Goal: Task Accomplishment & Management: Manage account settings

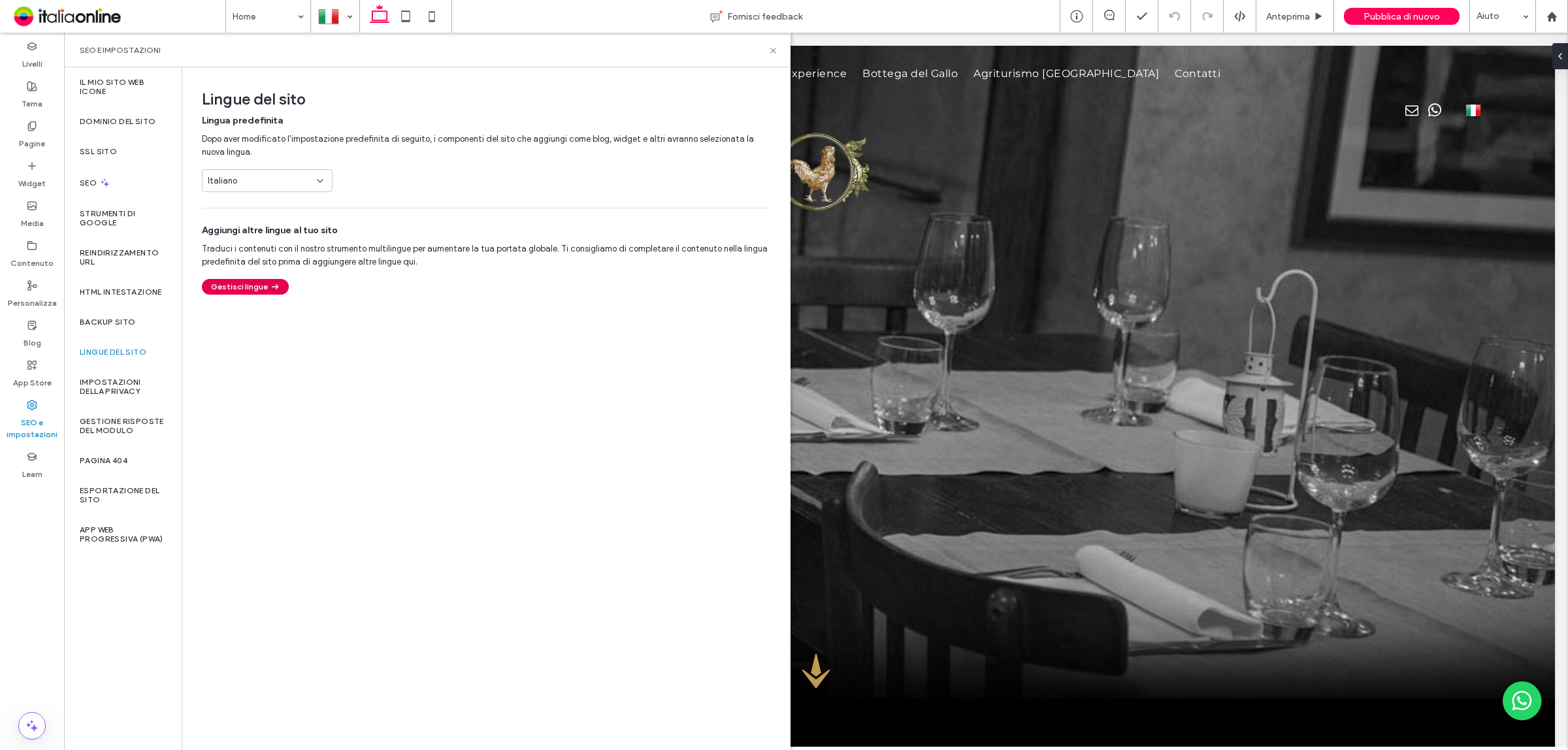
click at [260, 287] on button "Gestisci lingue" at bounding box center [245, 286] width 87 height 15
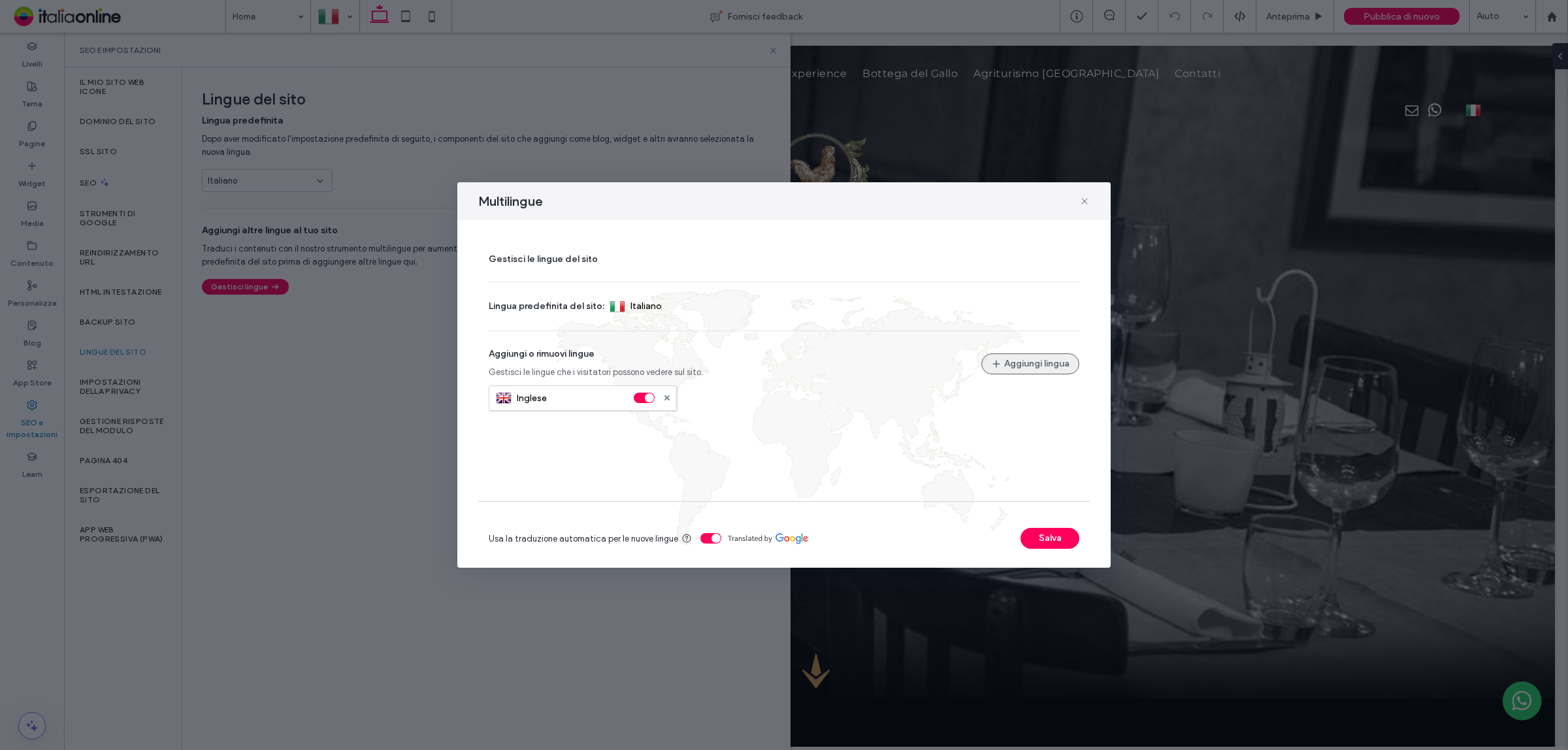
click at [1037, 364] on button "Aggiungi lingua" at bounding box center [1030, 364] width 98 height 21
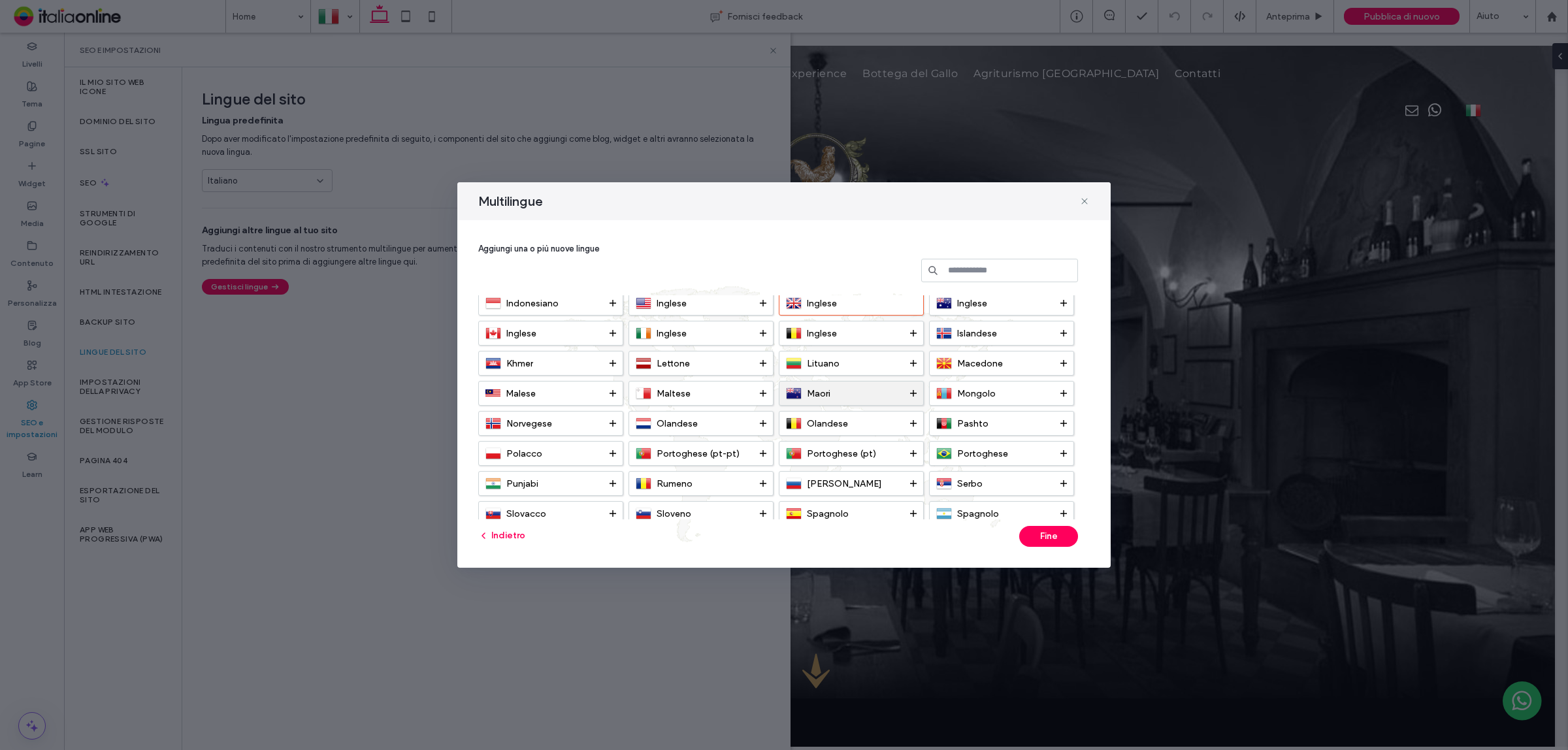
scroll to position [163, 0]
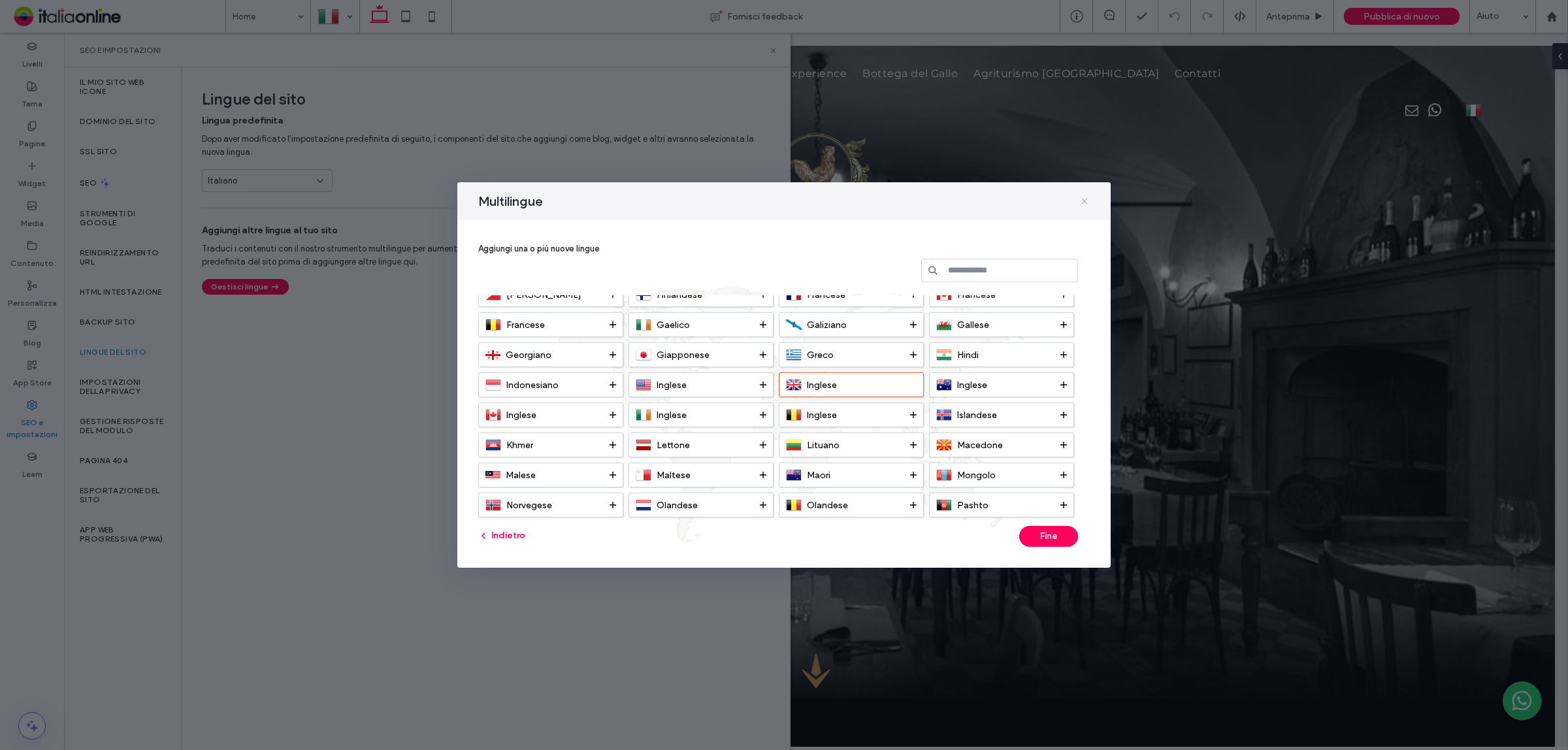
click at [1085, 200] on icon at bounding box center [1085, 201] width 10 height 10
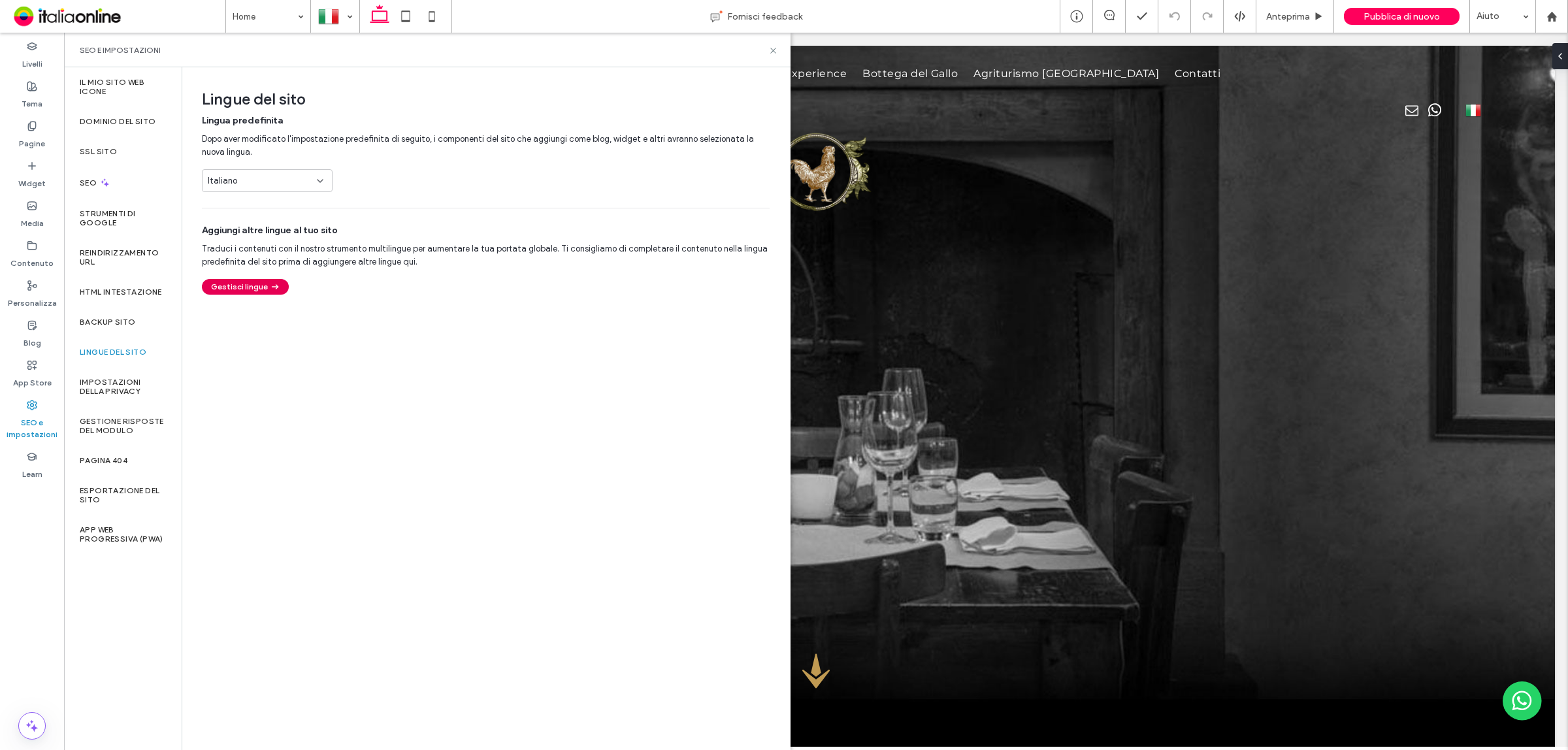
click at [257, 292] on button "Gestisci lingue" at bounding box center [245, 286] width 87 height 15
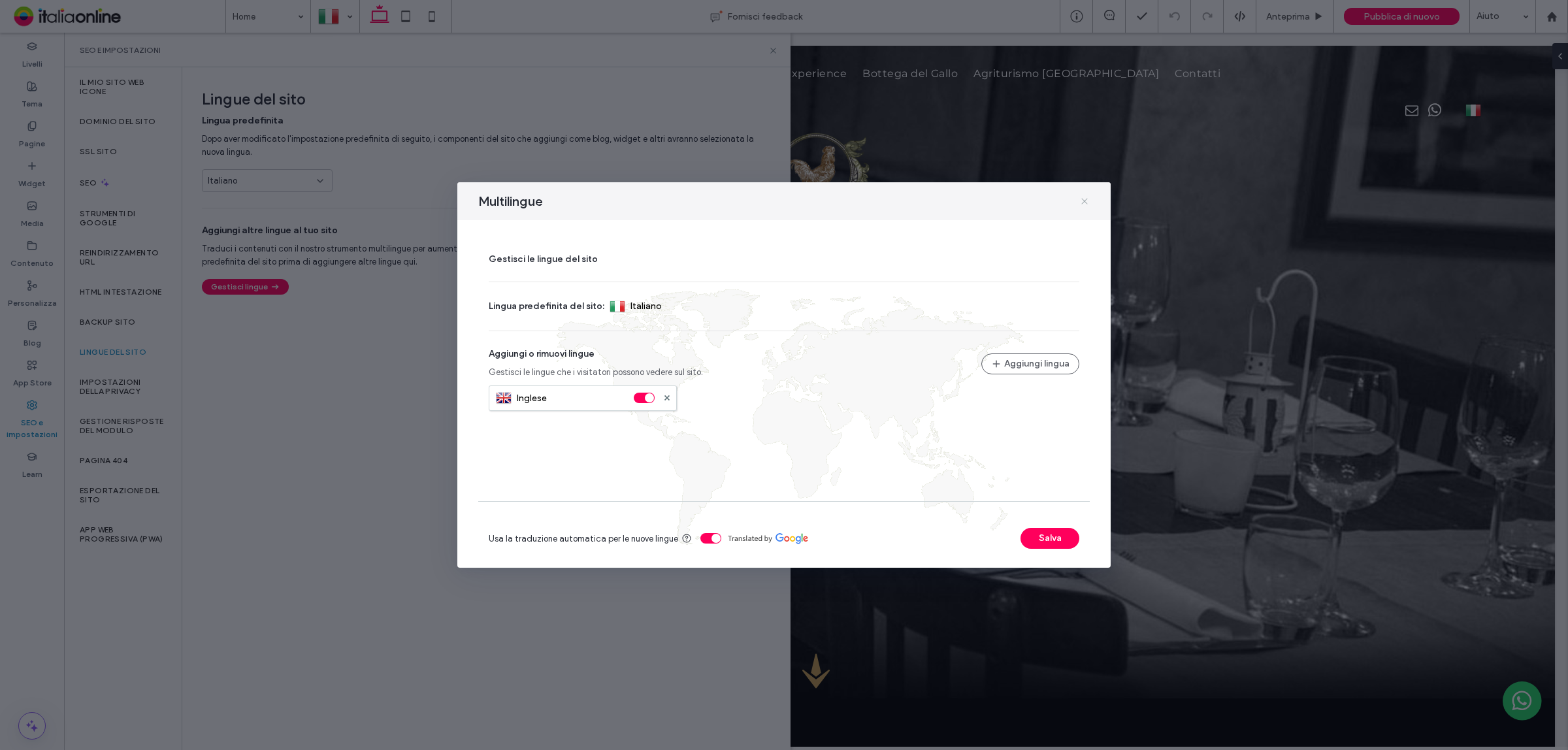
click at [1086, 203] on icon at bounding box center [1085, 201] width 10 height 10
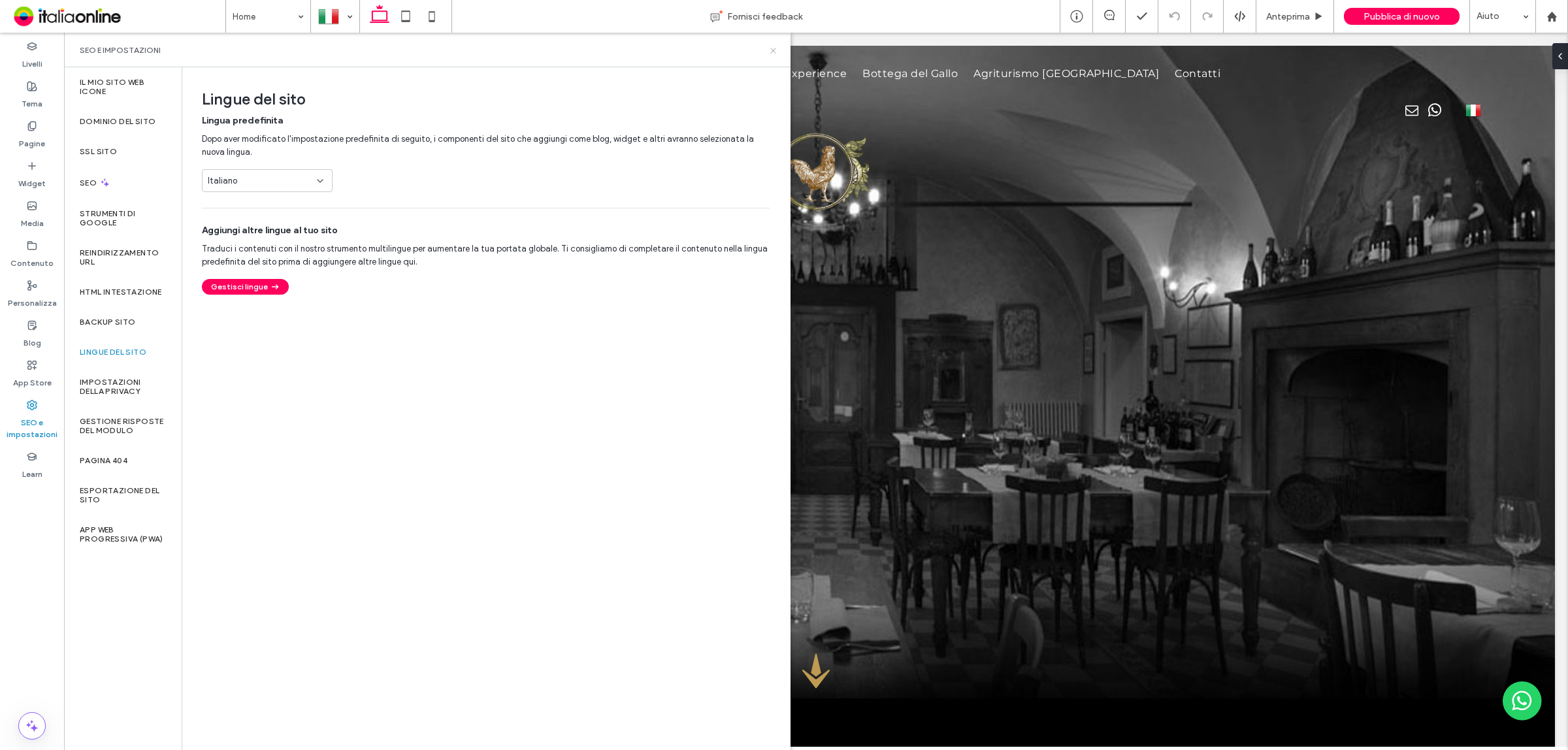
drag, startPoint x: 776, startPoint y: 47, endPoint x: 978, endPoint y: 236, distance: 276.6
click at [776, 47] on icon at bounding box center [772, 50] width 9 height 9
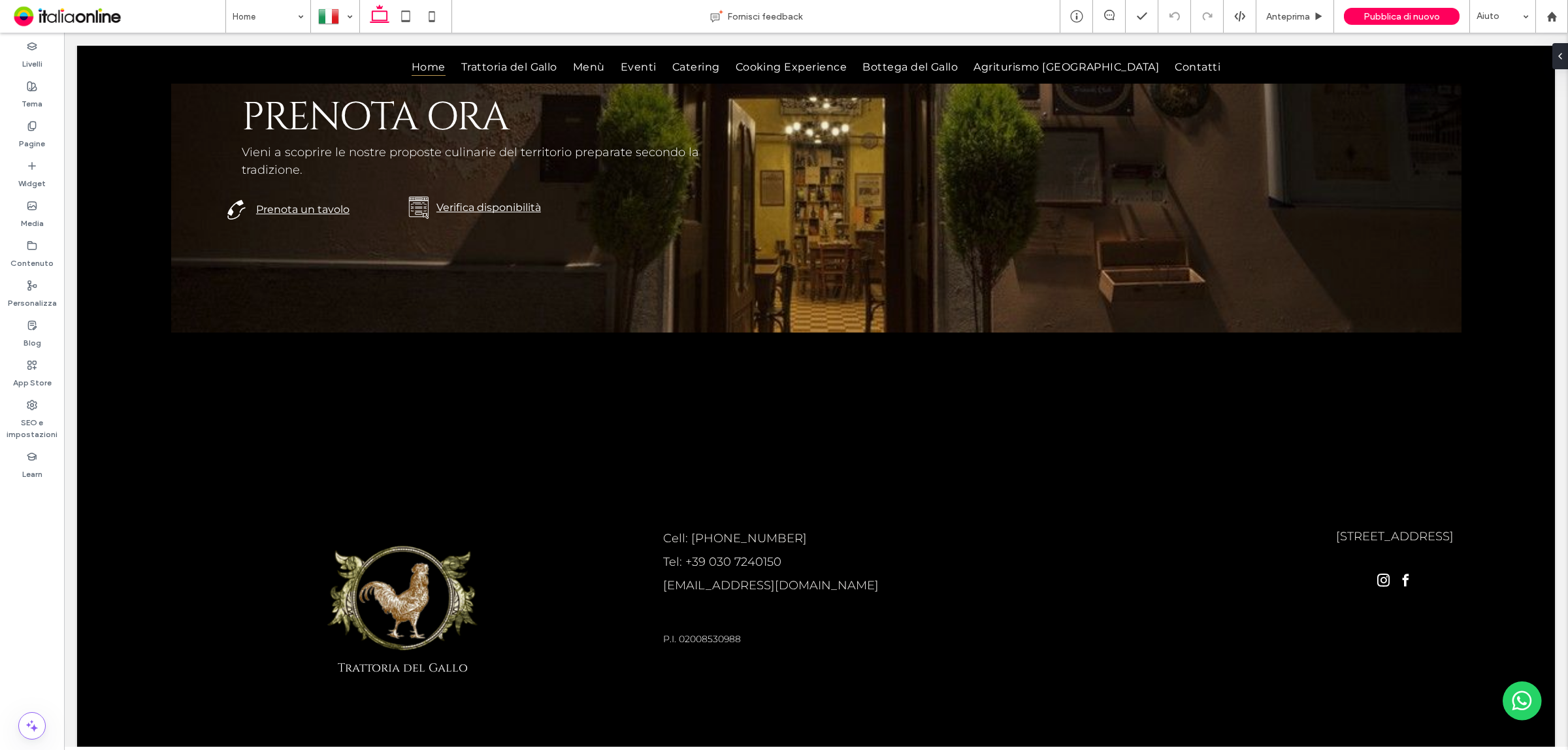
scroll to position [4479, 0]
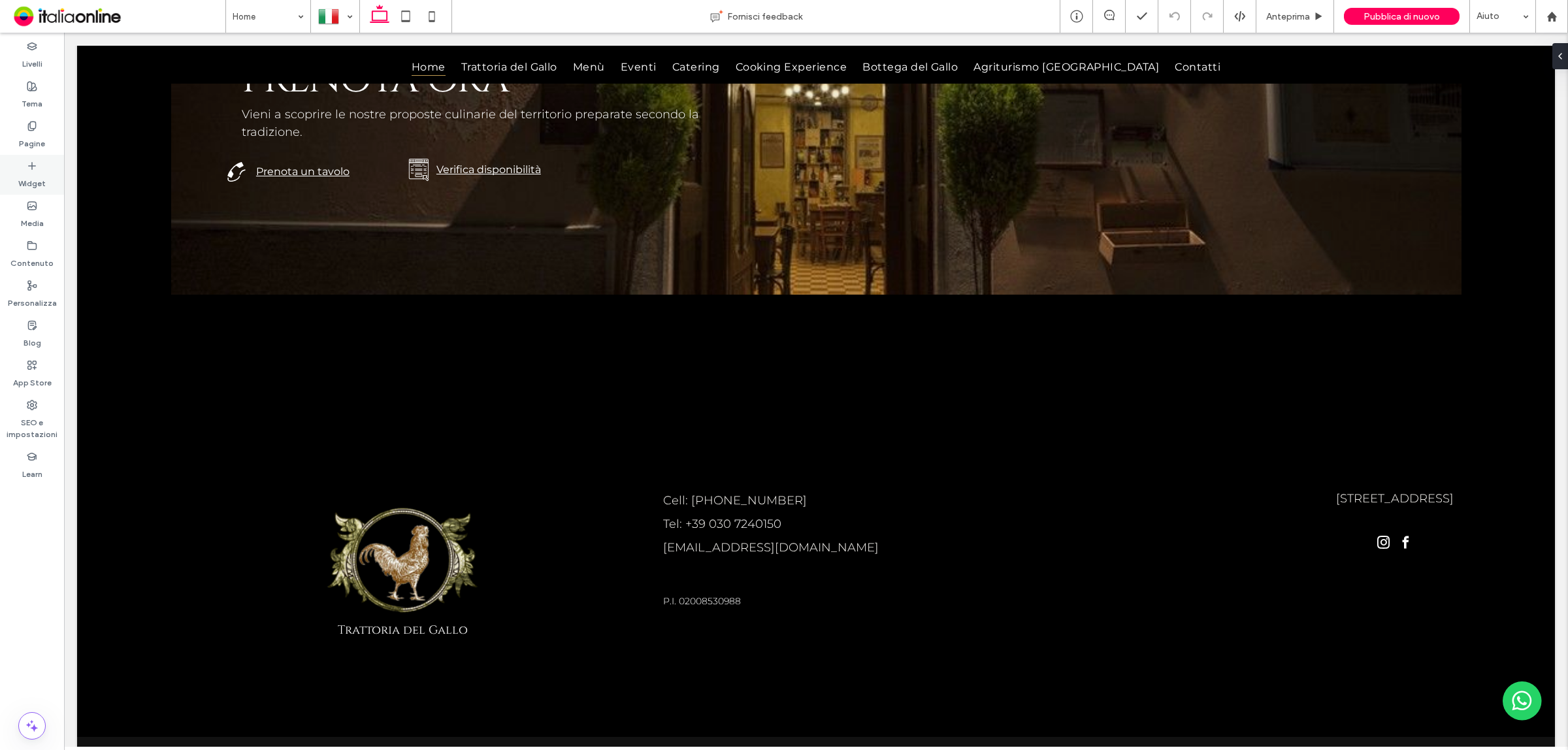
click at [34, 170] on icon at bounding box center [32, 166] width 10 height 10
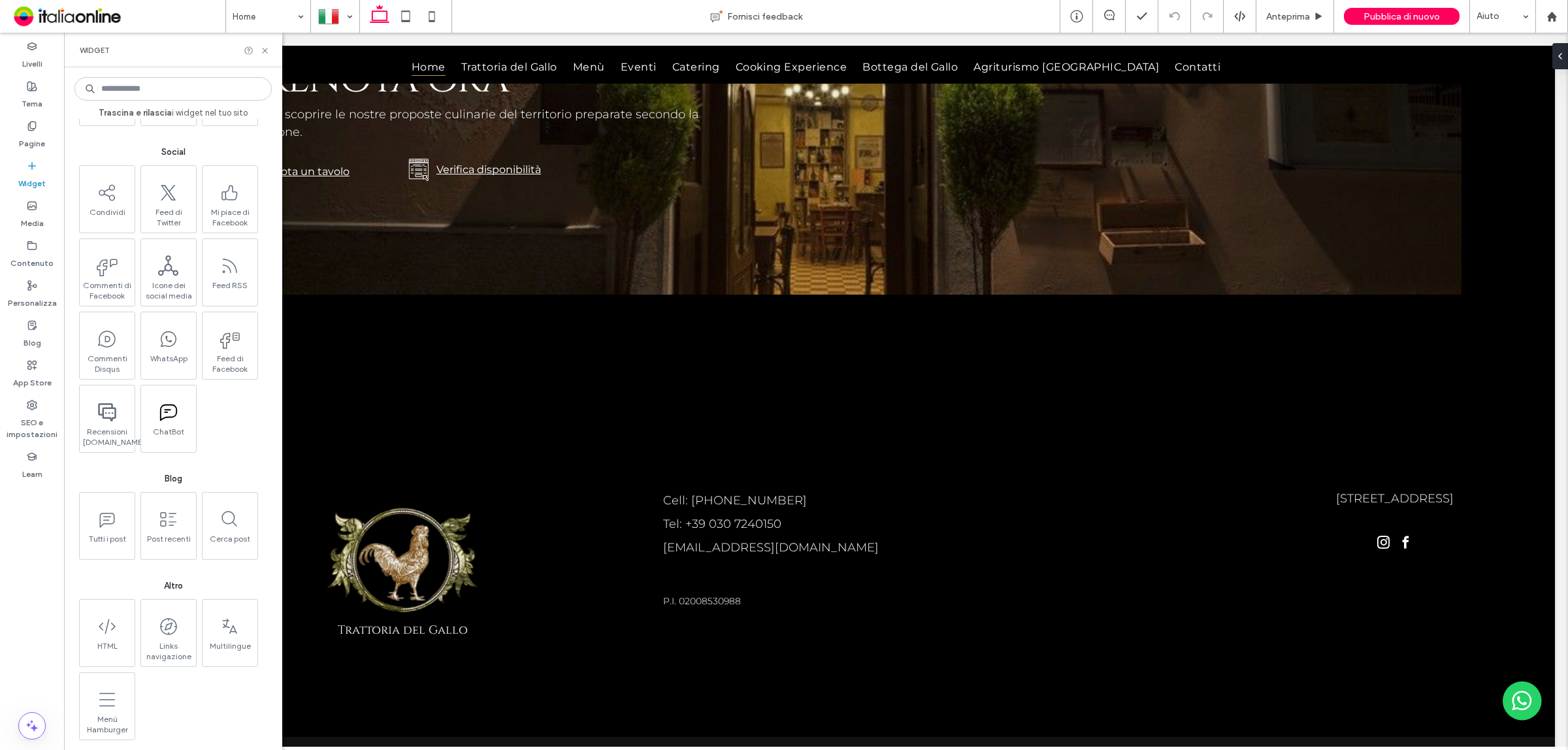
scroll to position [1970, 0]
click at [262, 52] on icon at bounding box center [264, 50] width 9 height 9
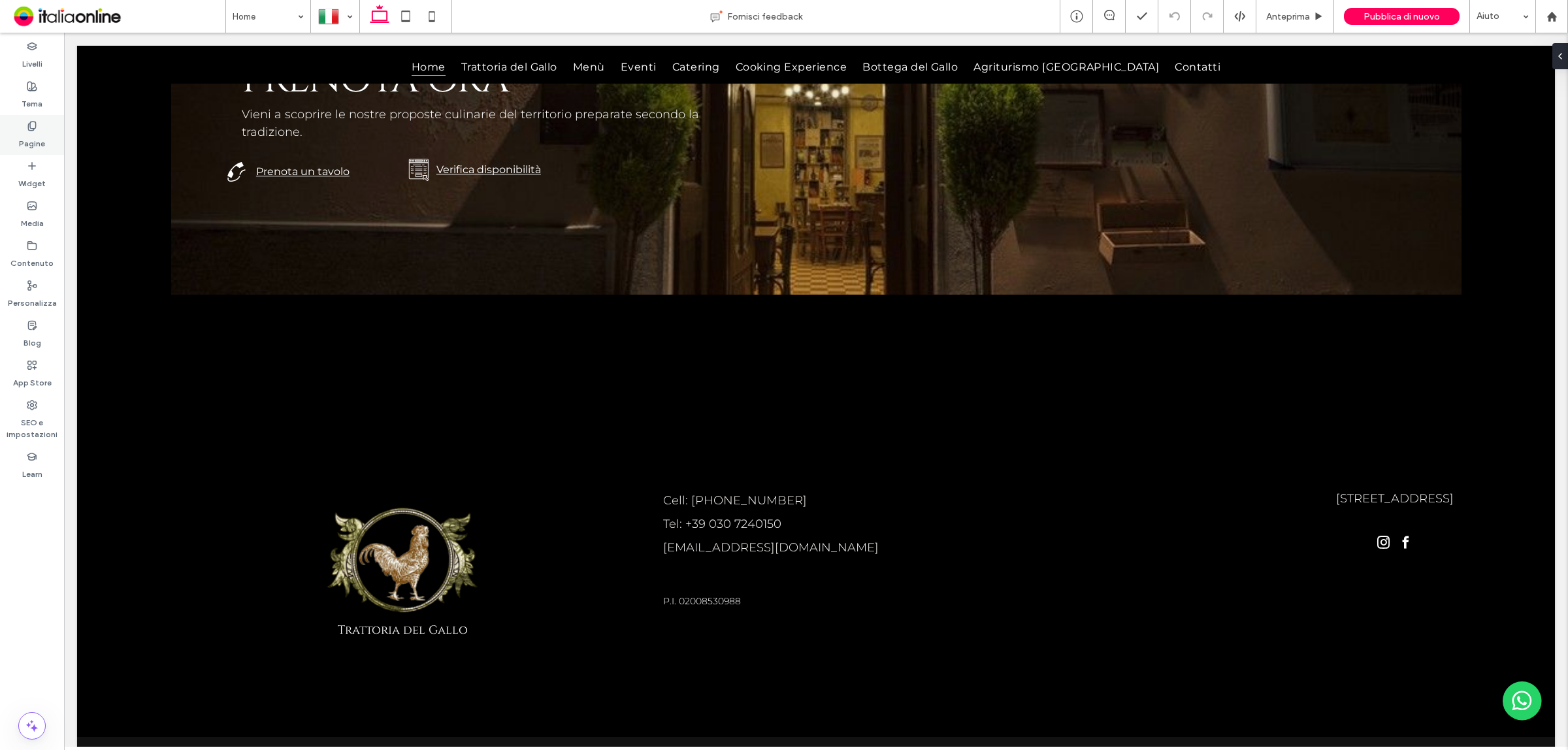
click at [38, 129] on div "Pagine" at bounding box center [32, 135] width 64 height 40
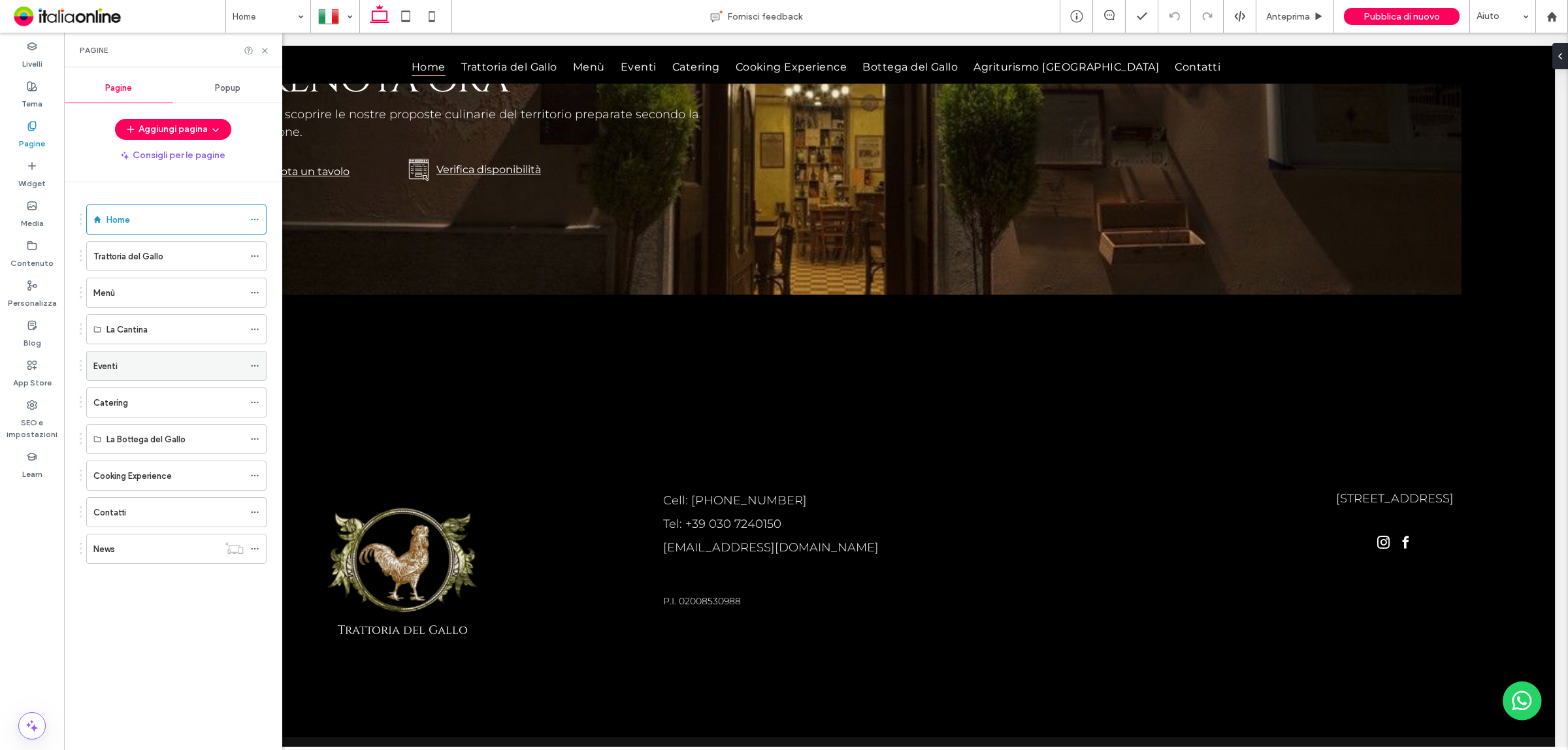
click at [255, 367] on use at bounding box center [255, 366] width 7 height 2
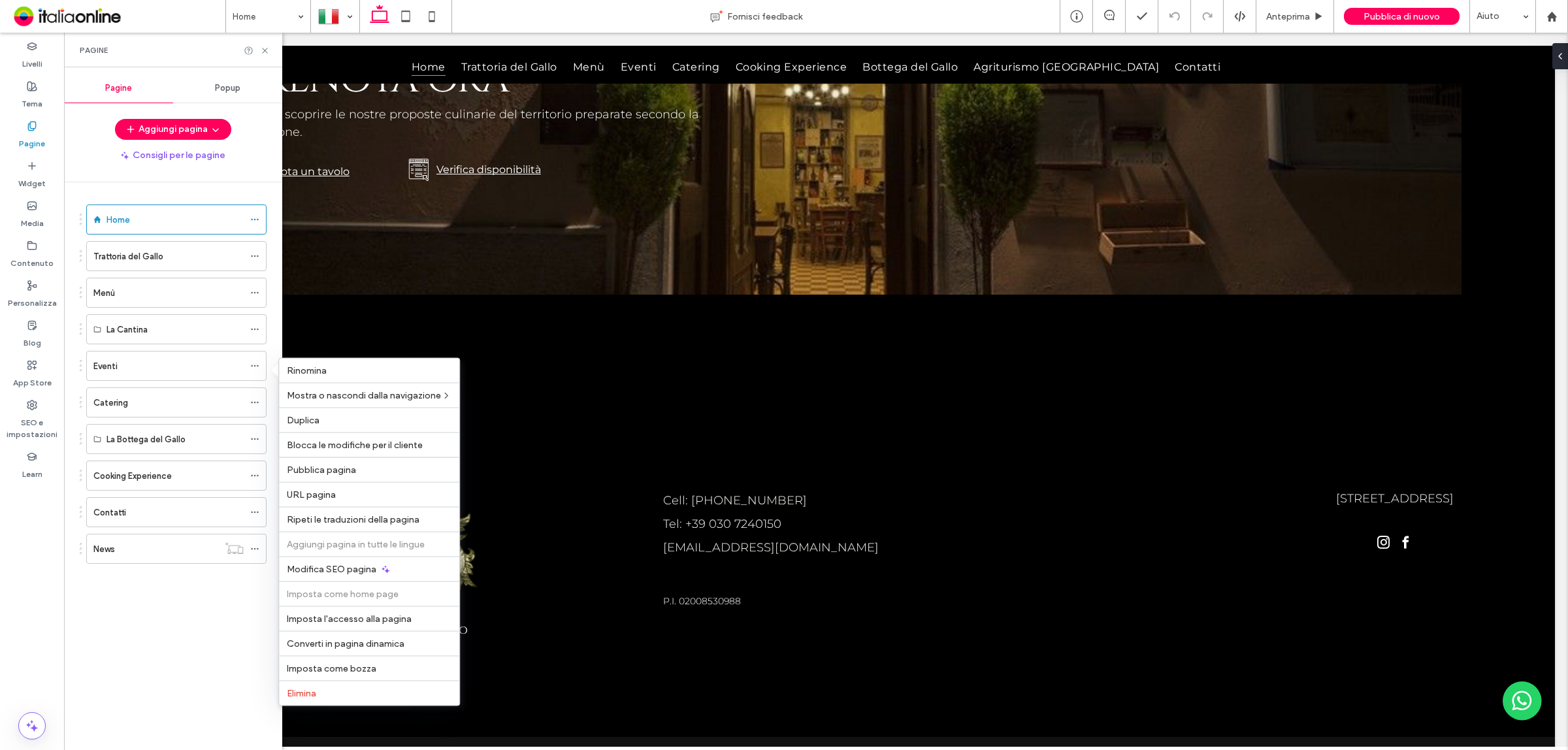
click at [151, 622] on div "Home Trattoria del Gallo Menù La Cantina Eventi Catering La Bottega del Gallo C…" at bounding box center [181, 463] width 203 height 562
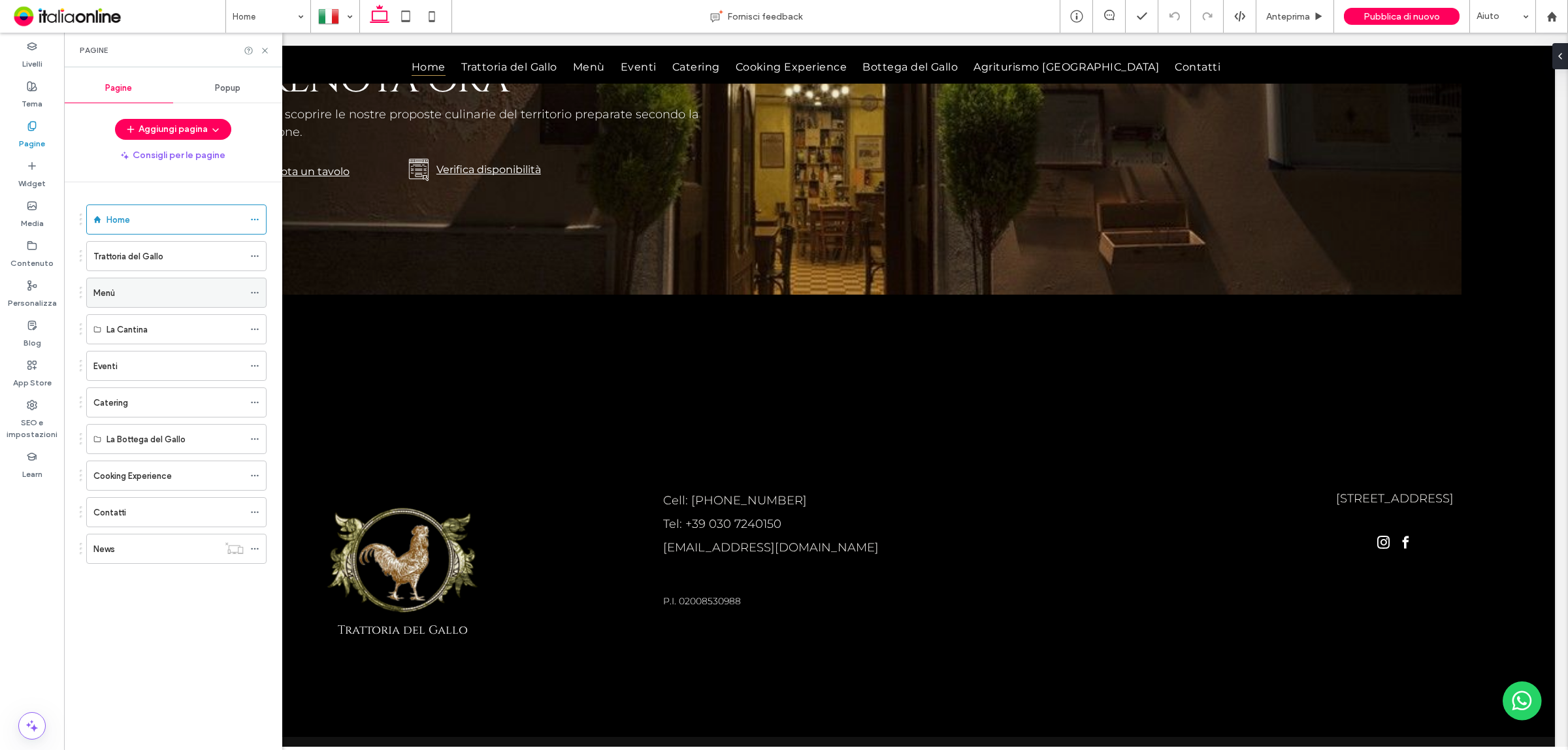
click at [258, 295] on icon at bounding box center [255, 292] width 9 height 9
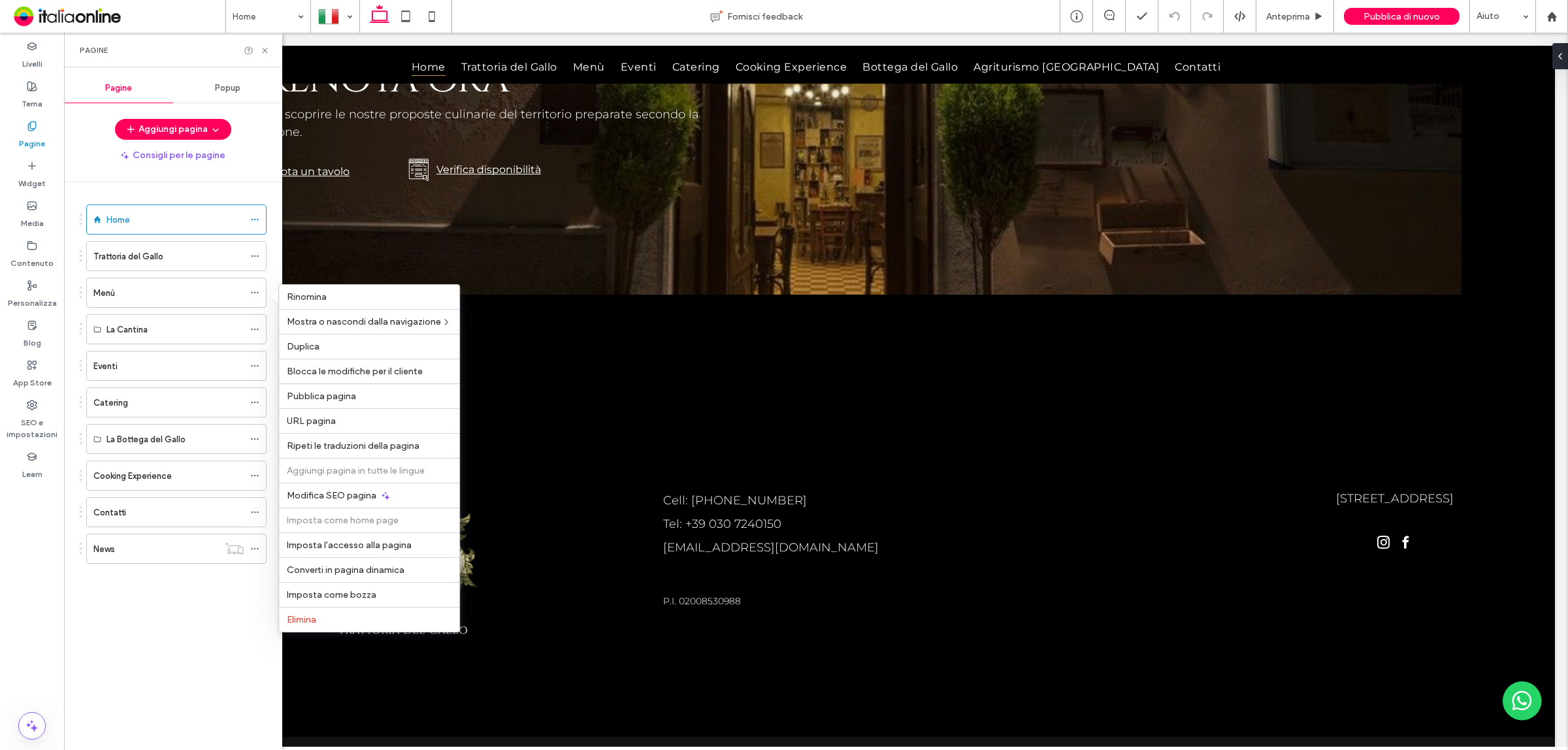
click at [191, 626] on div "Home Trattoria del Gallo Menù La Cantina Eventi Catering La Bottega del Gallo C…" at bounding box center [181, 463] width 203 height 562
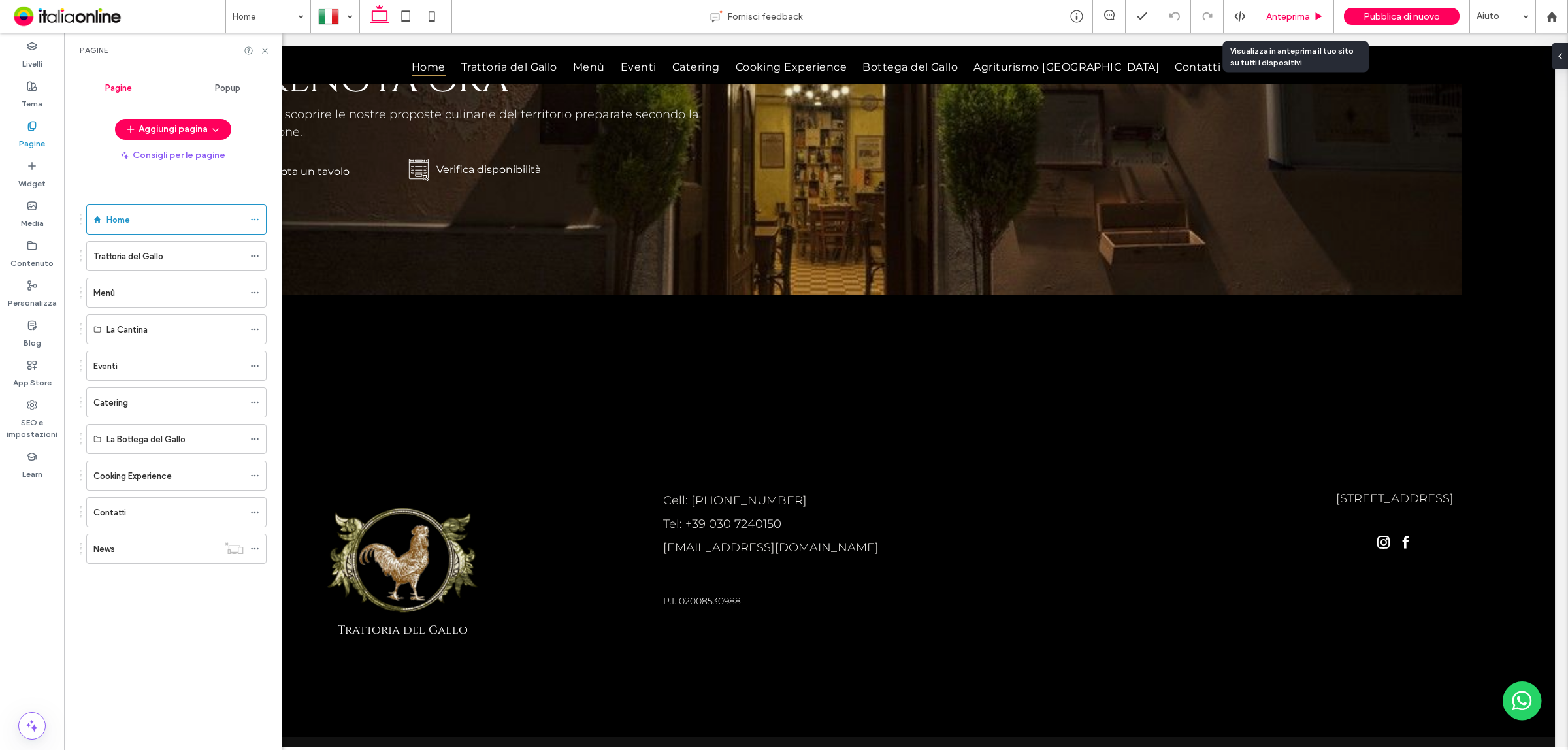
click at [1276, 14] on span "Anteprima" at bounding box center [1288, 16] width 44 height 11
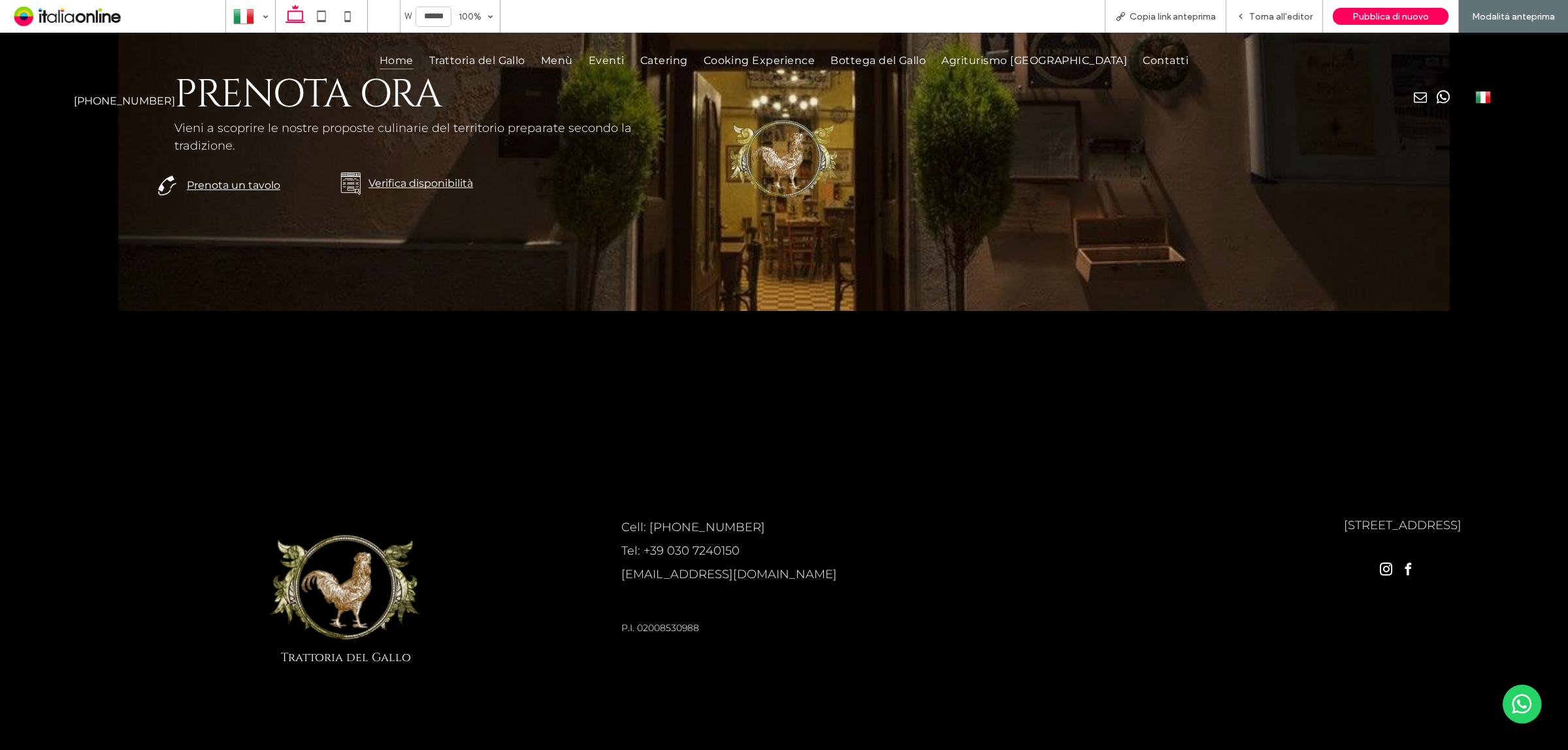
scroll to position [4485, 0]
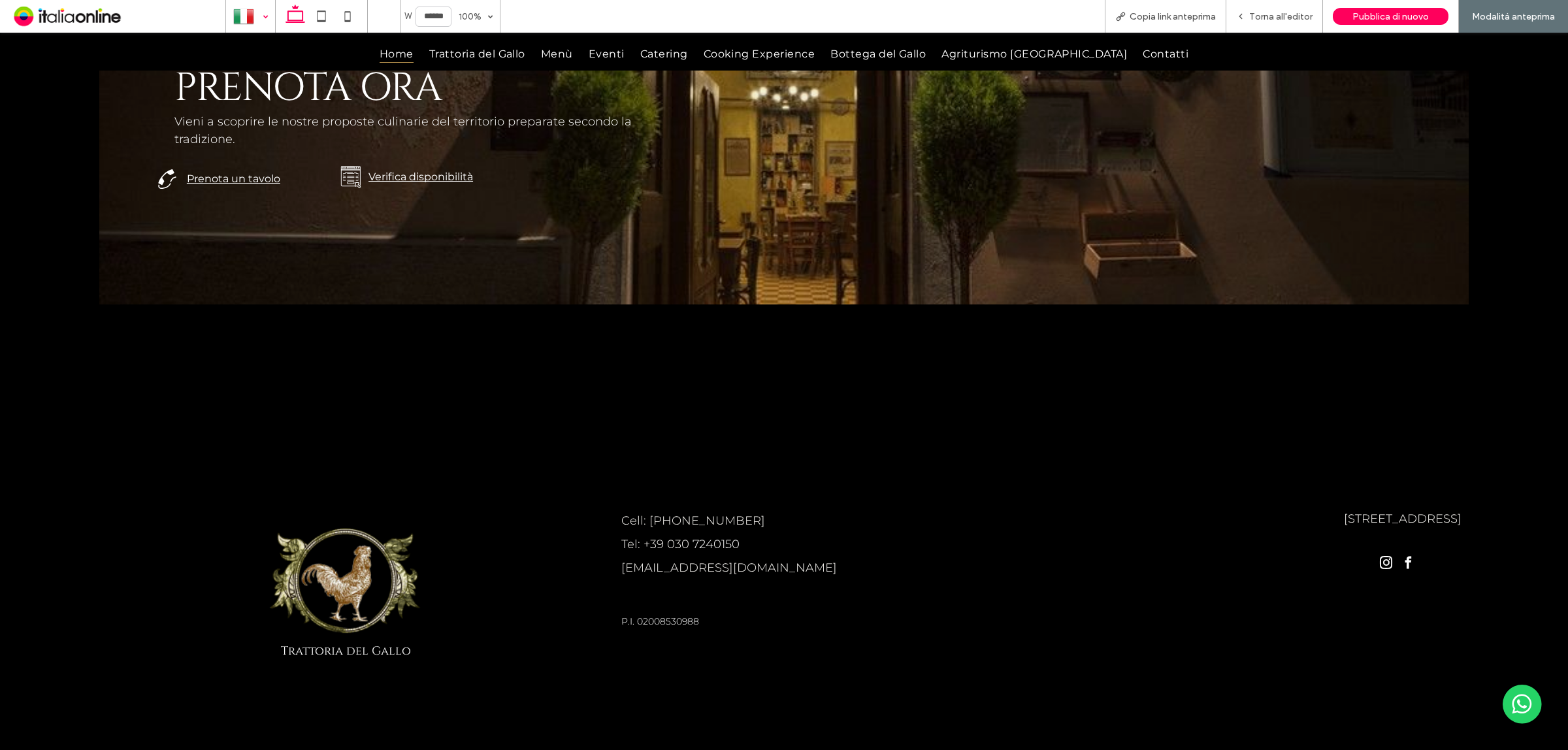
click at [259, 16] on div at bounding box center [250, 16] width 47 height 31
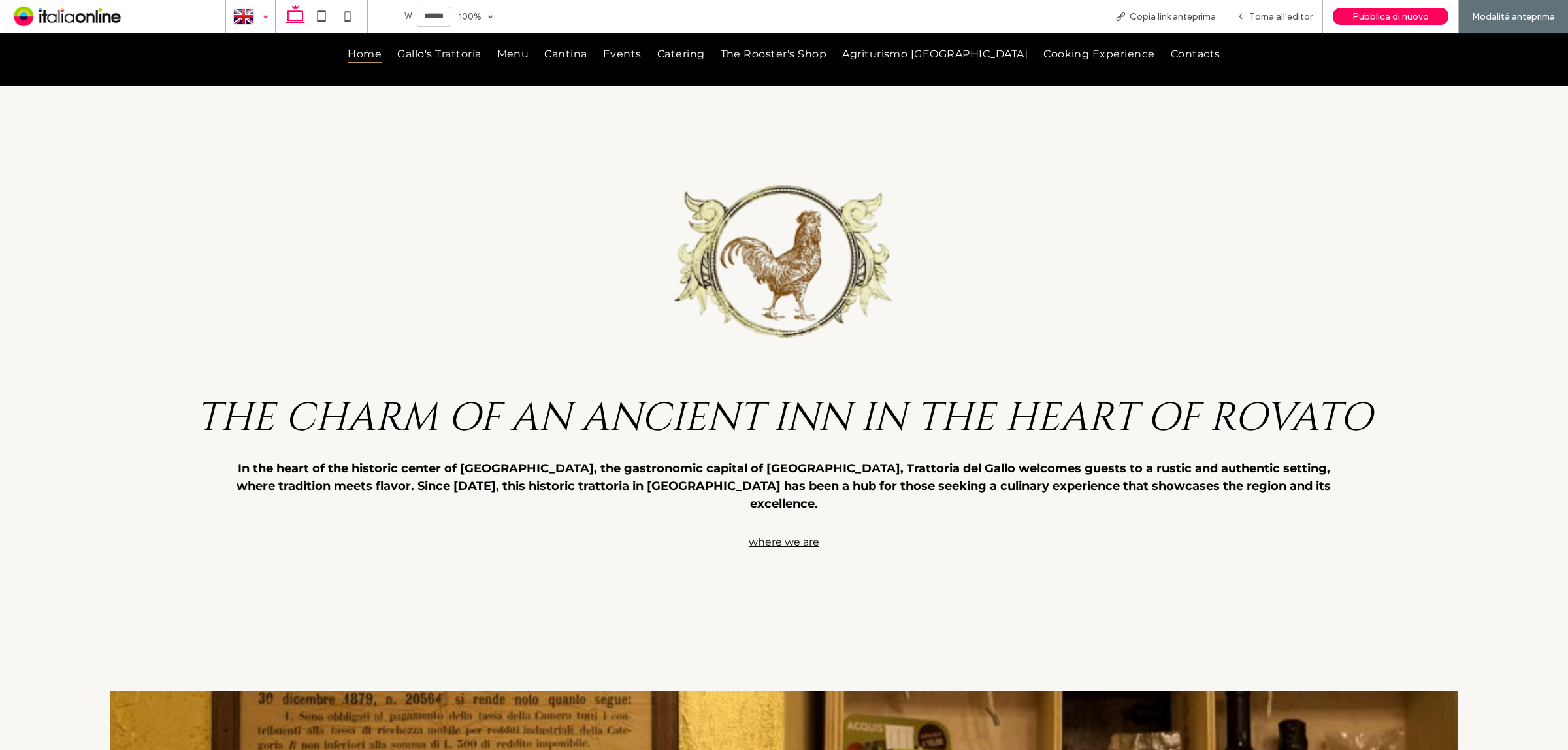
scroll to position [1470, 0]
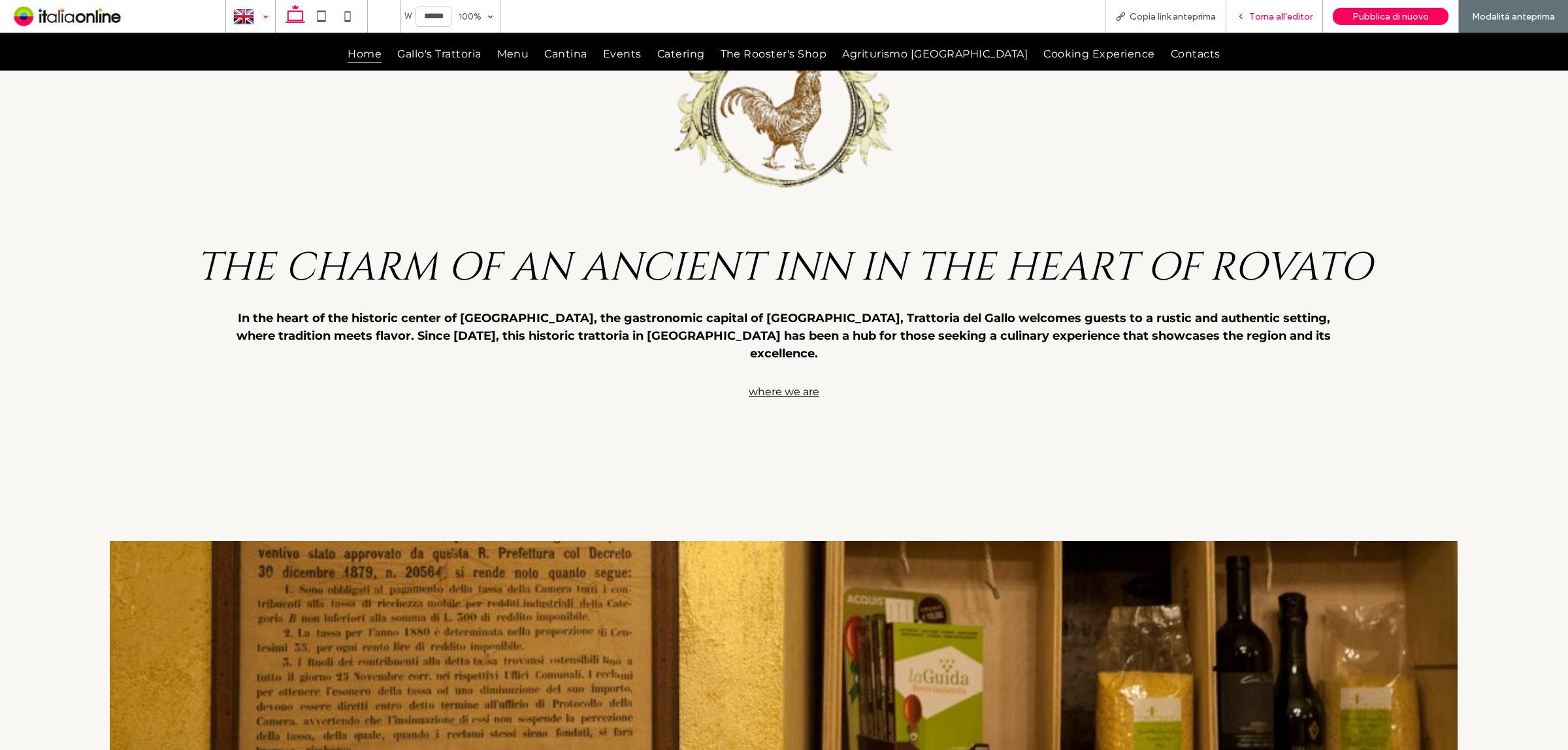
click at [1245, 12] on icon at bounding box center [1240, 16] width 9 height 9
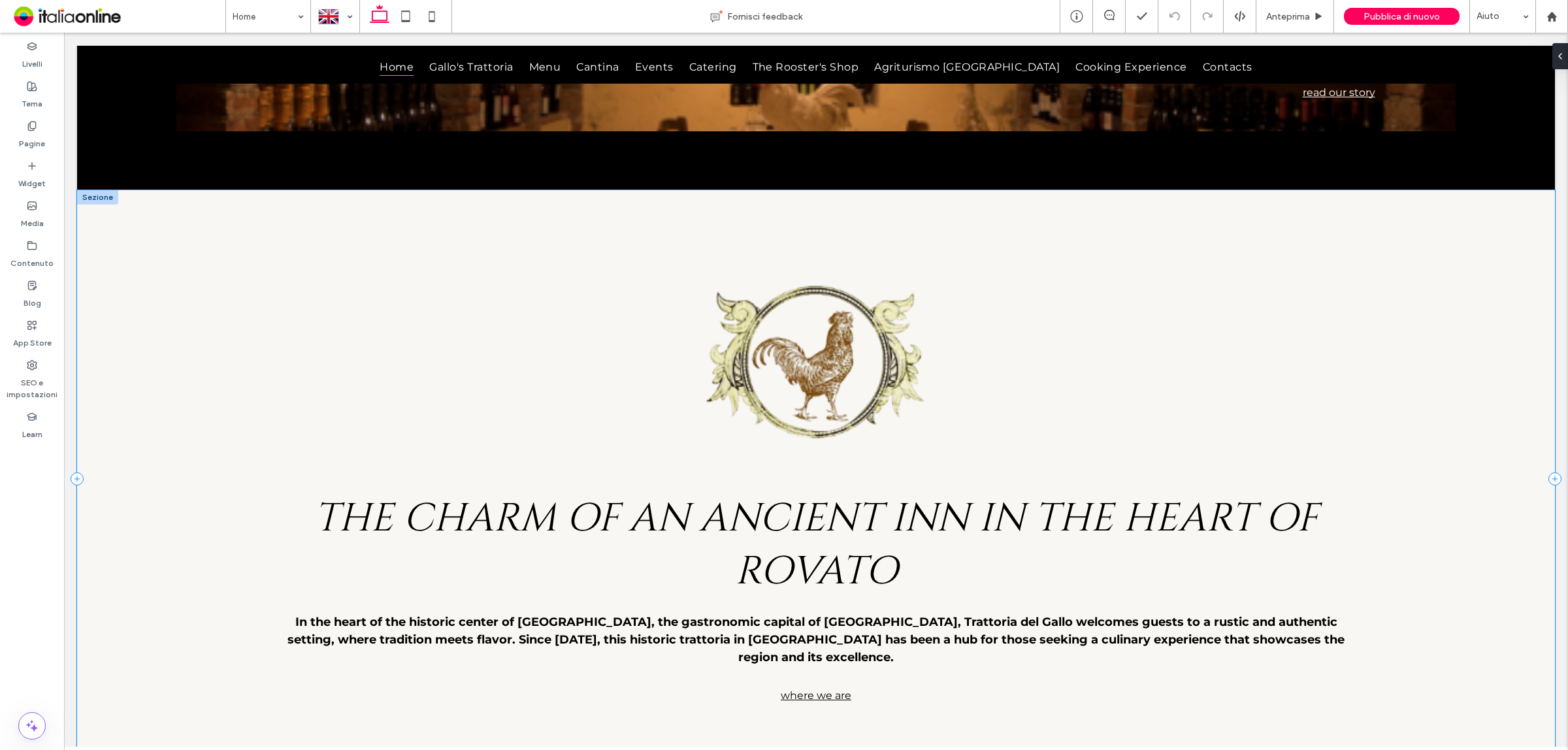
scroll to position [1150, 0]
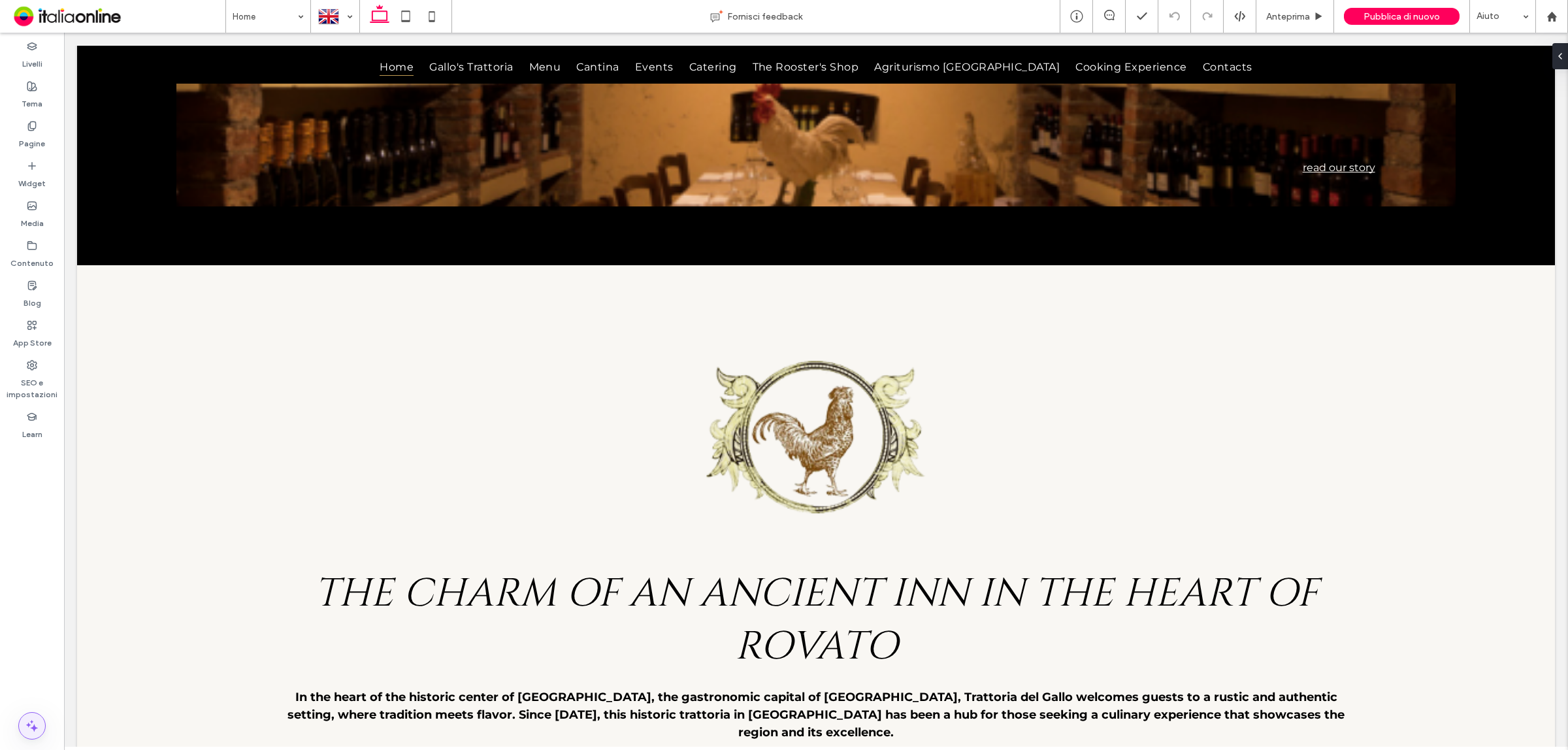
click at [34, 729] on use at bounding box center [32, 726] width 12 height 12
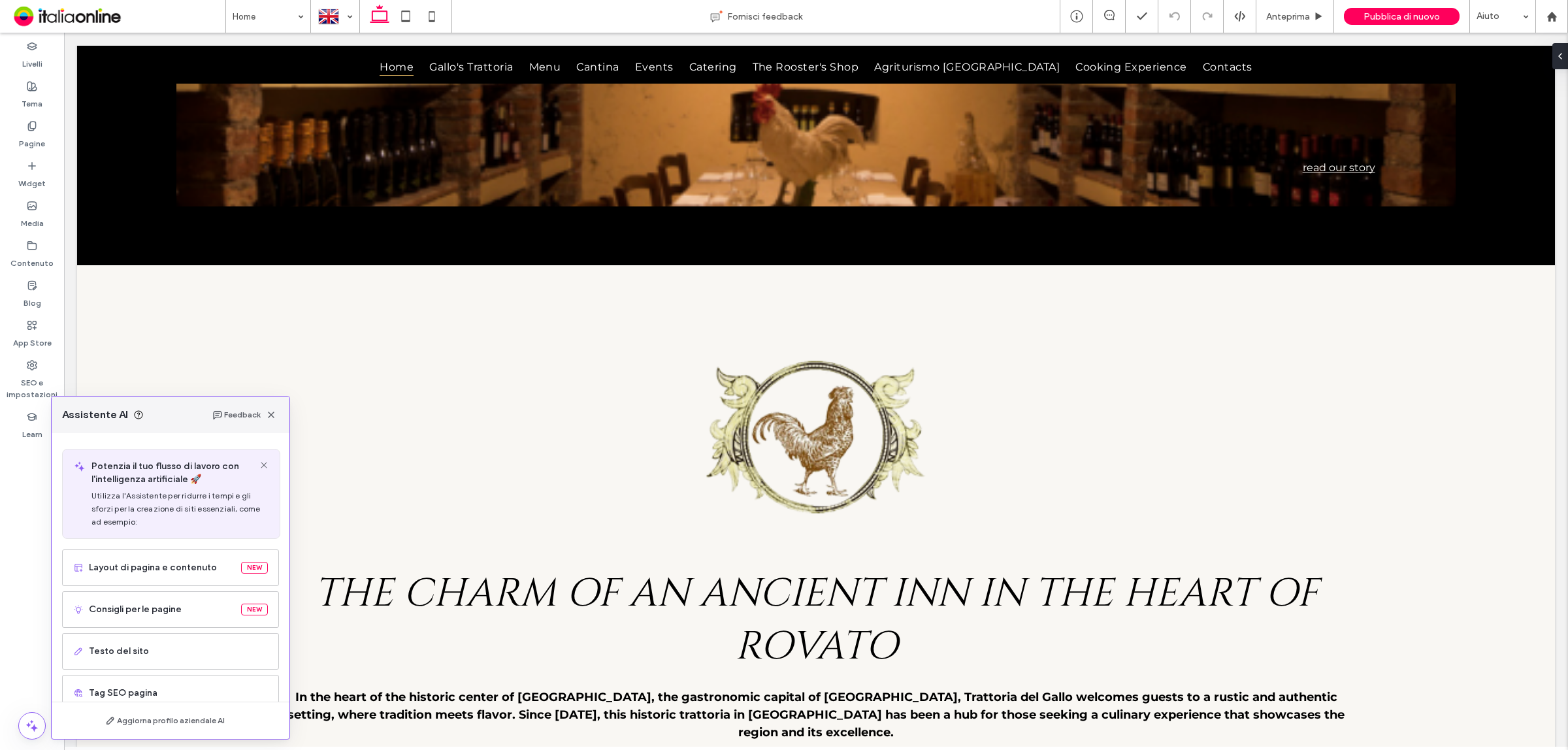
click at [27, 494] on div "Livelli Tema Pagine Widget Media Contenuto Blog App Store SEO e impostazioni Le…" at bounding box center [32, 391] width 64 height 717
click at [23, 521] on div "Livelli Tema Pagine Widget Media Contenuto Blog App Store SEO e impostazioni Le…" at bounding box center [32, 391] width 64 height 717
click at [276, 412] on span "button" at bounding box center [271, 415] width 15 height 15
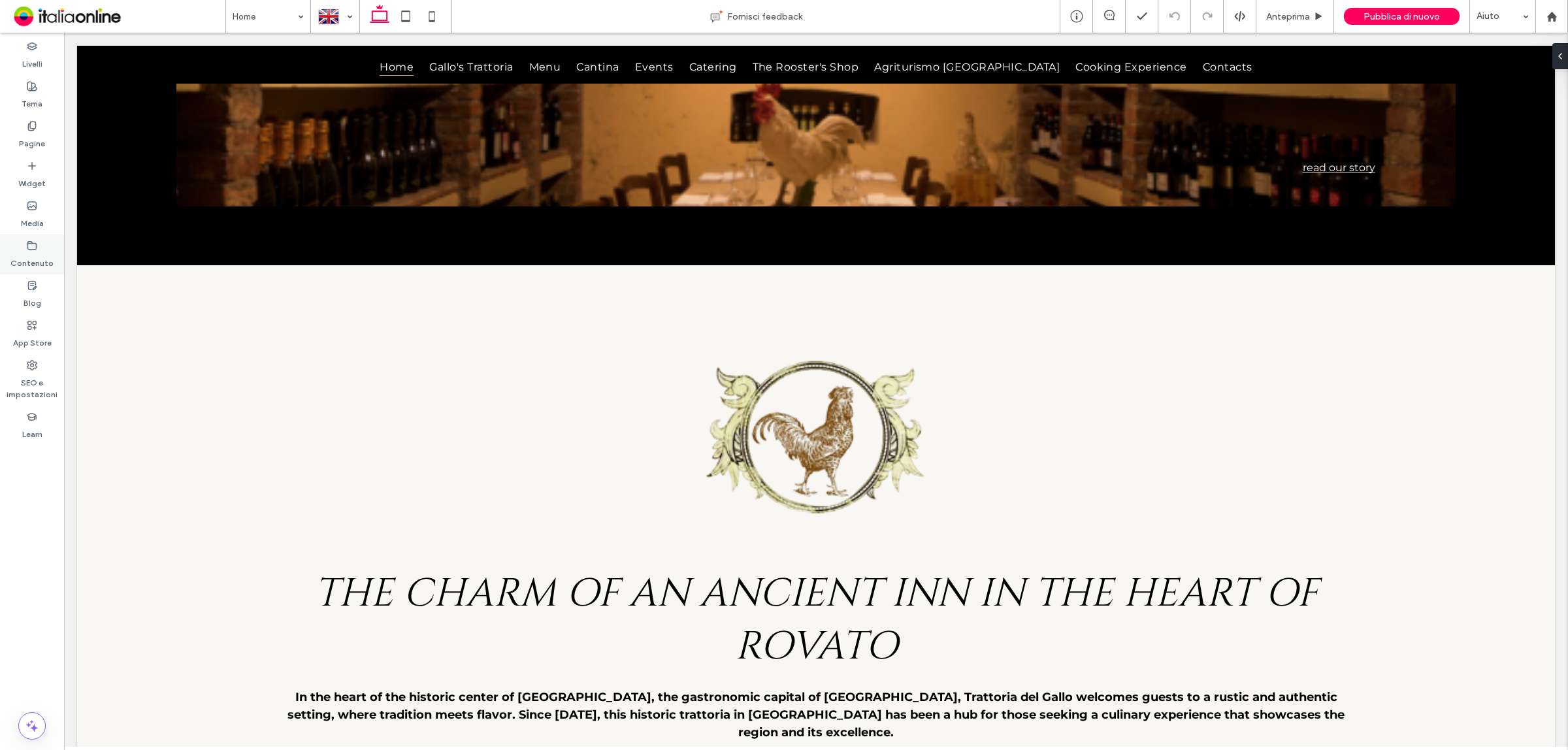
click at [28, 251] on label "Contenuto" at bounding box center [32, 260] width 43 height 18
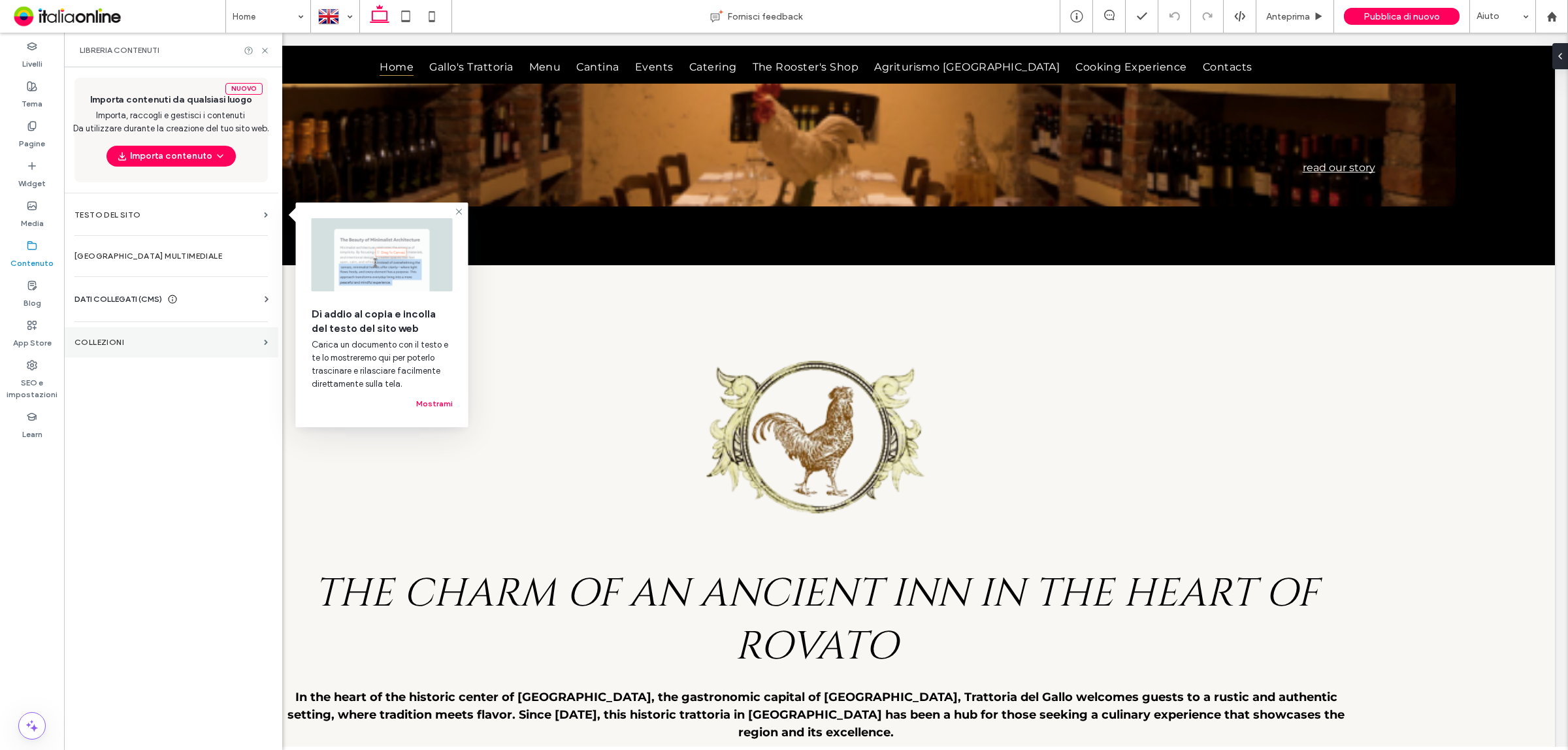
click at [106, 338] on label "COLLEZIONI" at bounding box center [167, 342] width 184 height 9
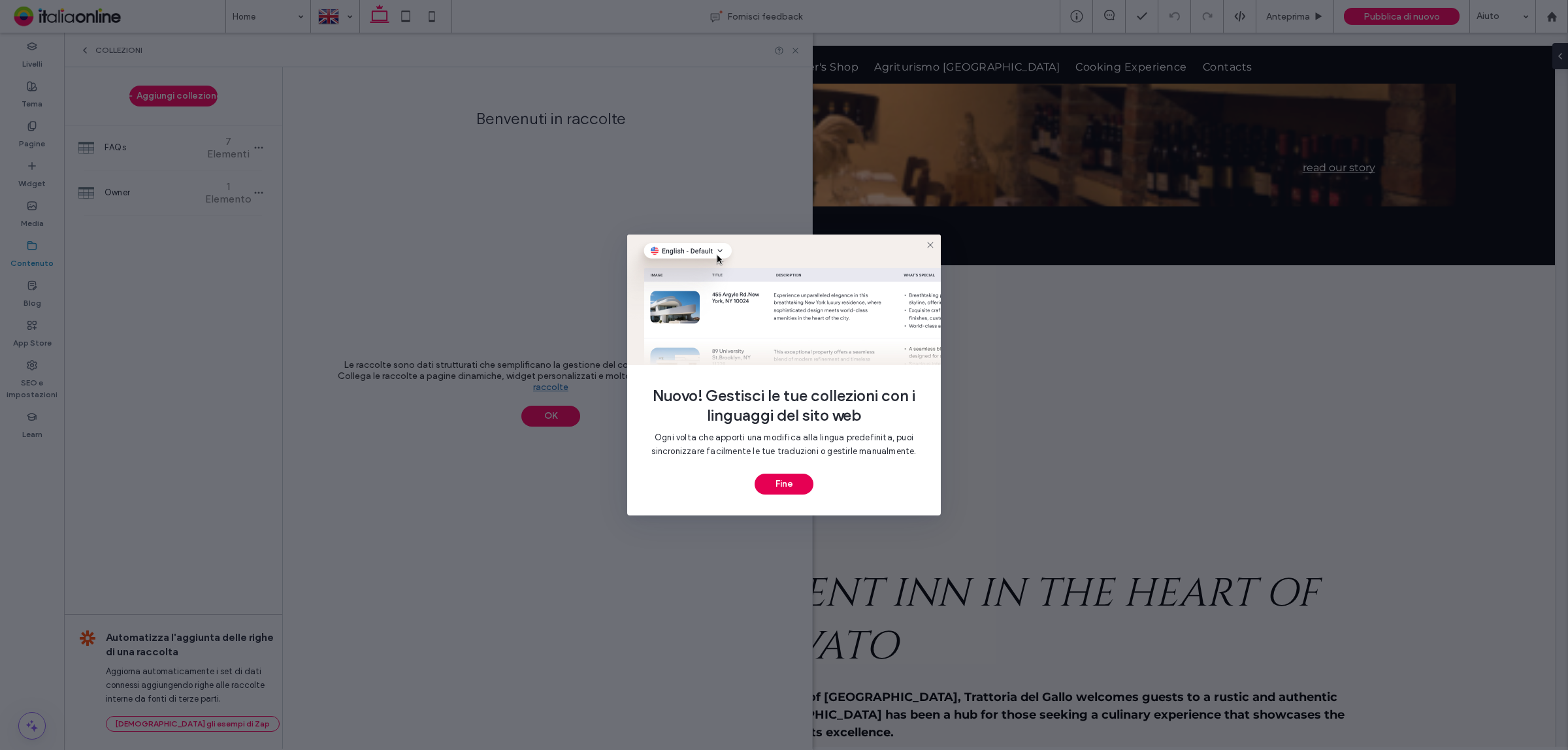
click at [790, 488] on button "Fine" at bounding box center [784, 484] width 58 height 21
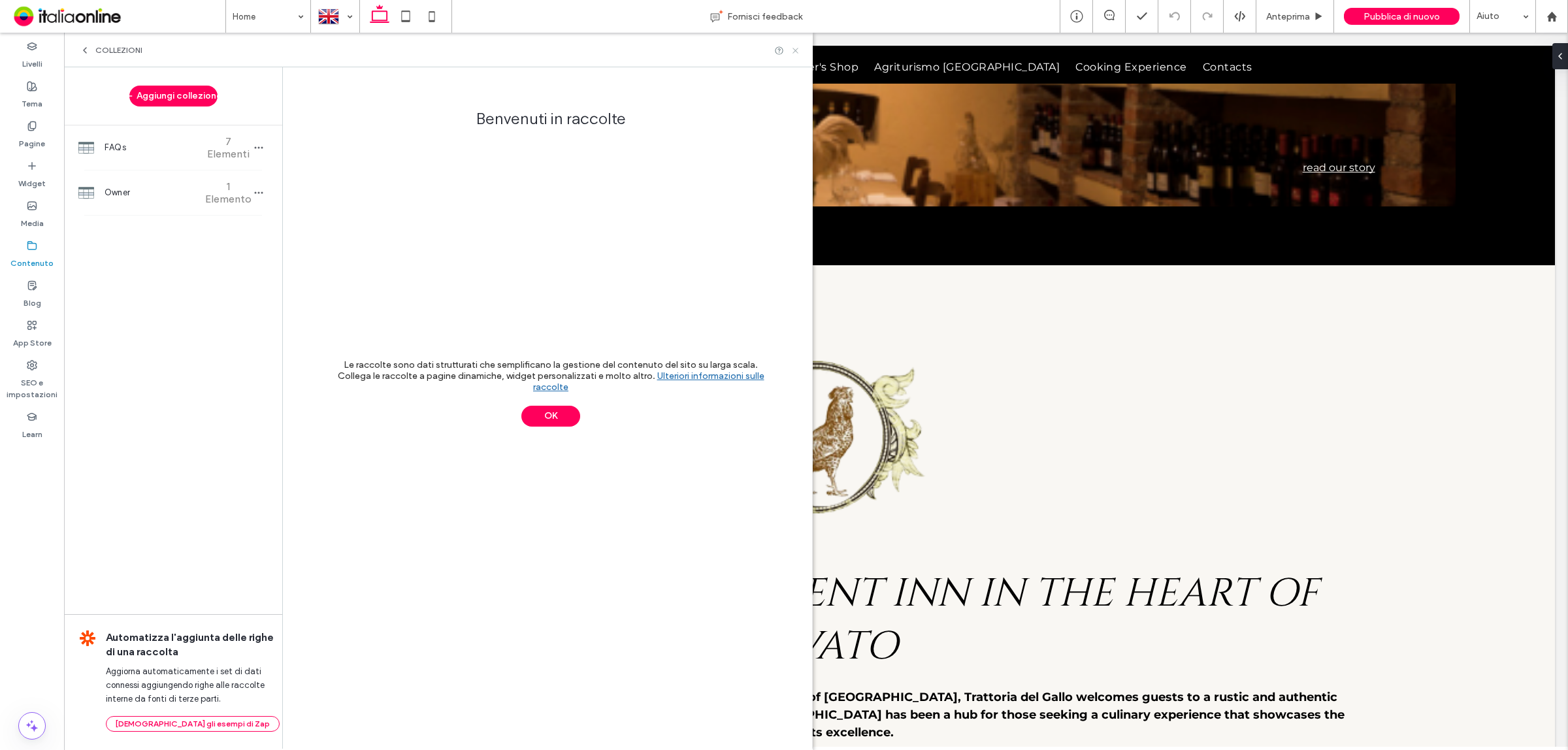
click at [796, 51] on icon at bounding box center [795, 50] width 9 height 9
